Goal: Navigation & Orientation: Find specific page/section

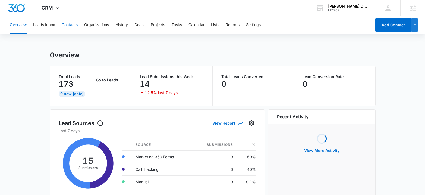
click at [75, 26] on button "Contacts" at bounding box center [70, 24] width 16 height 17
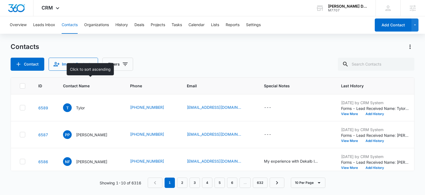
click at [85, 87] on span "Contact Name" at bounding box center [86, 86] width 46 height 6
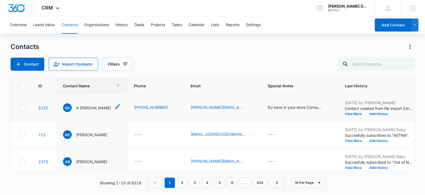
click at [86, 106] on p "A [PERSON_NAME]" at bounding box center [93, 108] width 35 height 6
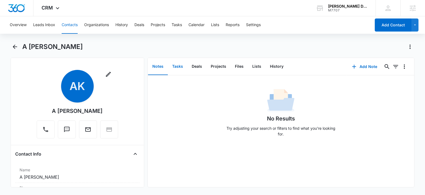
click at [184, 63] on button "Tasks" at bounding box center [178, 66] width 20 height 17
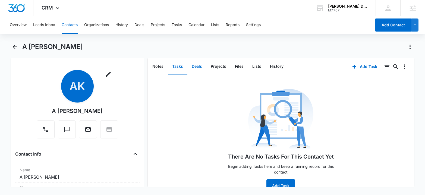
click at [200, 66] on button "Deals" at bounding box center [197, 66] width 19 height 17
click at [217, 67] on button "Projects" at bounding box center [219, 66] width 24 height 17
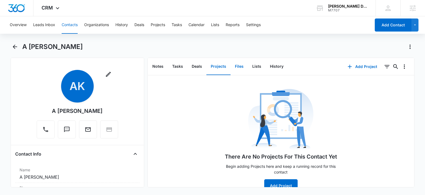
click at [238, 69] on button "Files" at bounding box center [239, 66] width 17 height 17
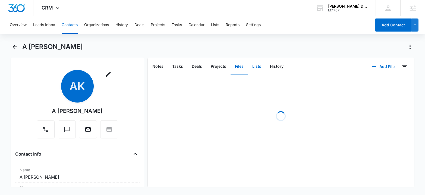
click at [254, 68] on button "Lists" at bounding box center [257, 66] width 18 height 17
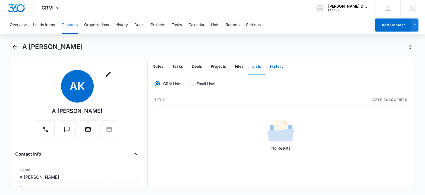
click at [275, 69] on button "History" at bounding box center [277, 66] width 22 height 17
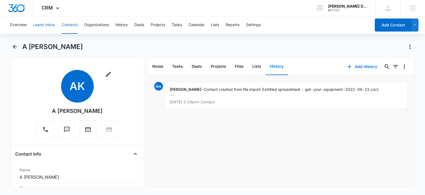
click at [46, 26] on button "Leads Inbox" at bounding box center [44, 24] width 22 height 17
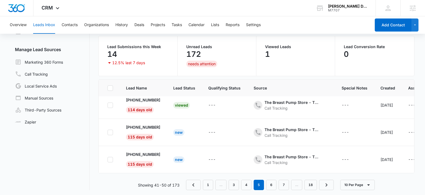
scroll to position [43, 0]
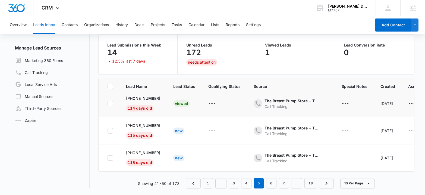
click at [150, 96] on p "[PHONE_NUMBER]" at bounding box center [143, 98] width 34 height 6
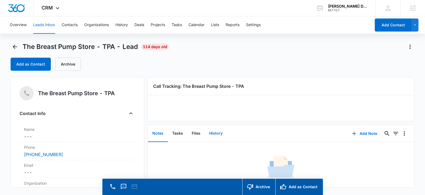
click at [218, 134] on button "History" at bounding box center [216, 133] width 22 height 17
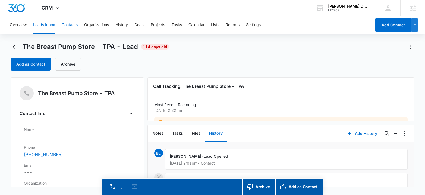
click at [69, 27] on button "Contacts" at bounding box center [70, 24] width 16 height 17
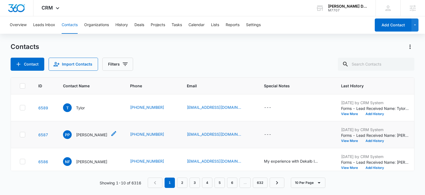
click at [87, 132] on p "[PERSON_NAME]" at bounding box center [91, 135] width 31 height 6
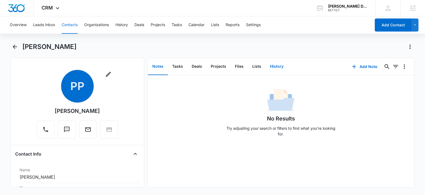
click at [284, 68] on button "History" at bounding box center [277, 66] width 22 height 17
